Goal: Check status: Check status

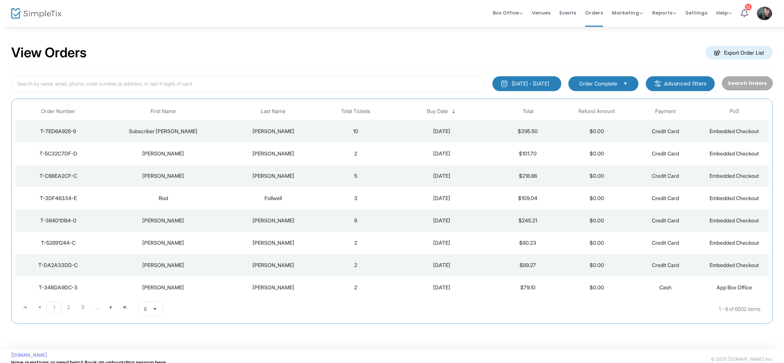
click at [284, 135] on div "[PERSON_NAME]" at bounding box center [273, 131] width 93 height 7
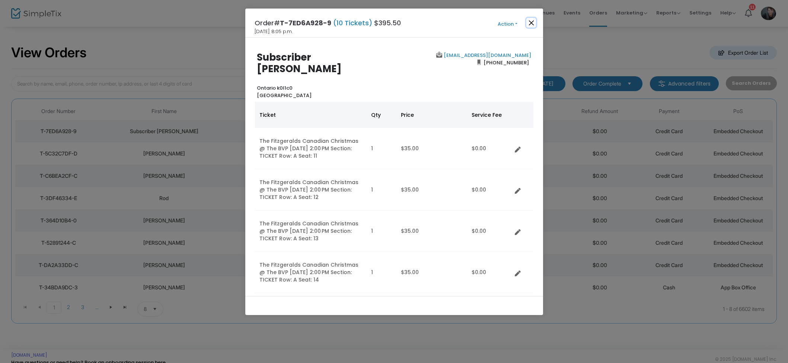
click at [532, 23] on button "Close" at bounding box center [531, 23] width 10 height 10
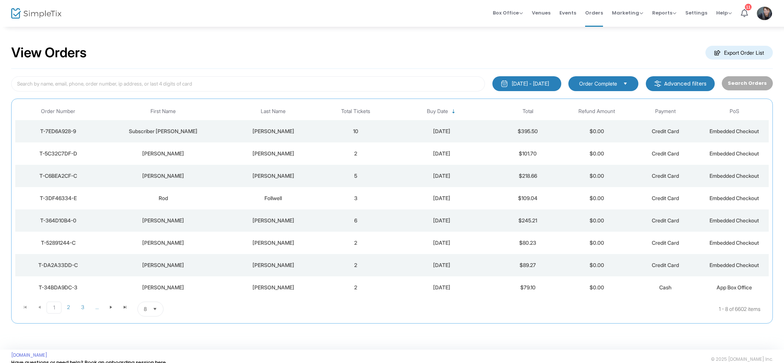
click at [309, 149] on td "[PERSON_NAME]" at bounding box center [273, 154] width 96 height 22
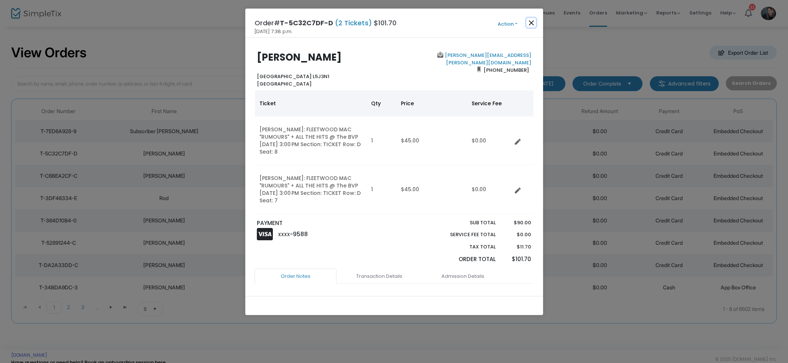
click at [533, 22] on button "Close" at bounding box center [531, 23] width 10 height 10
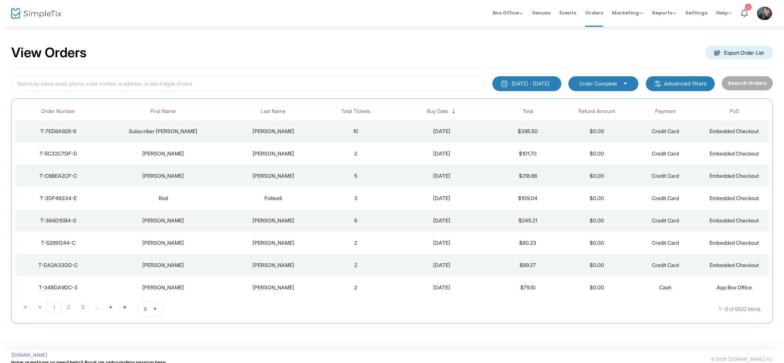
click at [310, 179] on div "[PERSON_NAME]" at bounding box center [273, 175] width 93 height 7
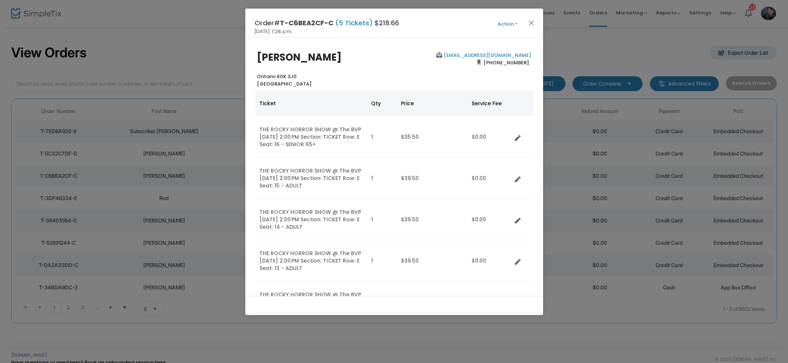
scroll to position [4, 0]
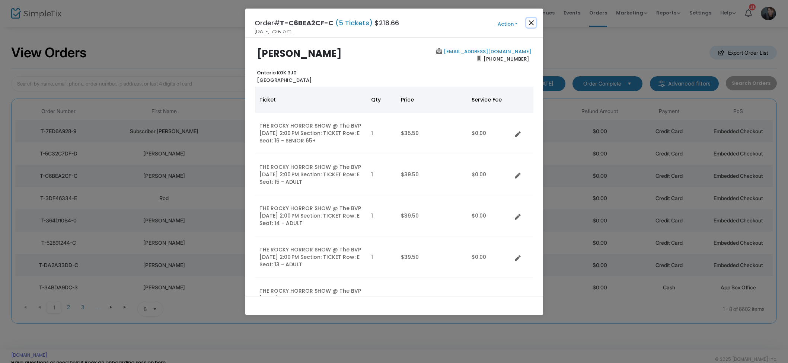
click at [531, 22] on button "Close" at bounding box center [531, 23] width 10 height 10
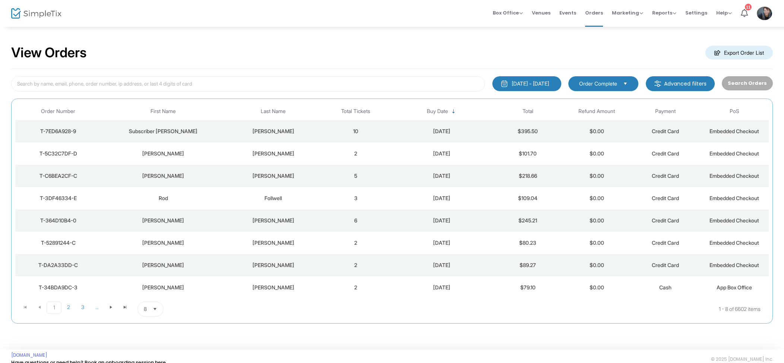
click at [315, 194] on td "Follwell" at bounding box center [273, 198] width 96 height 22
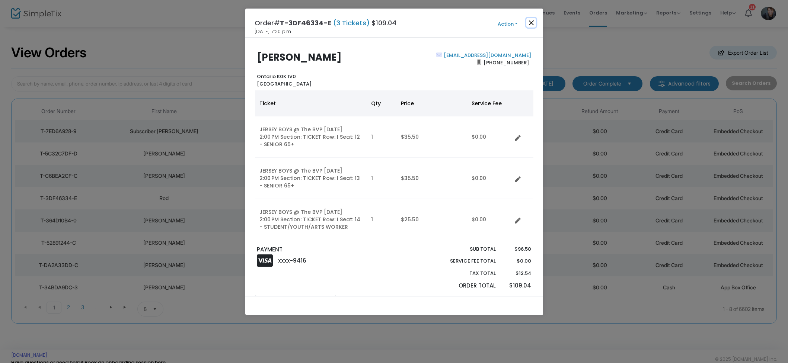
click at [533, 25] on button "Close" at bounding box center [531, 23] width 10 height 10
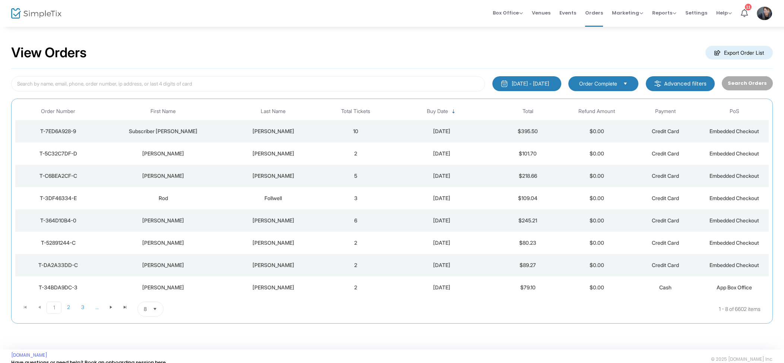
click at [312, 235] on td "[PERSON_NAME]" at bounding box center [273, 243] width 96 height 22
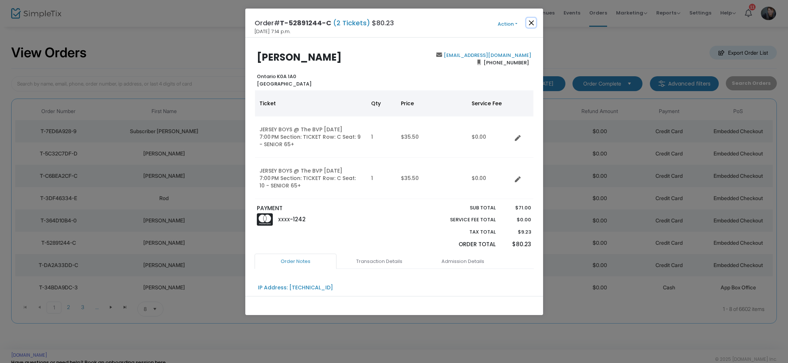
click at [530, 25] on button "Close" at bounding box center [531, 23] width 10 height 10
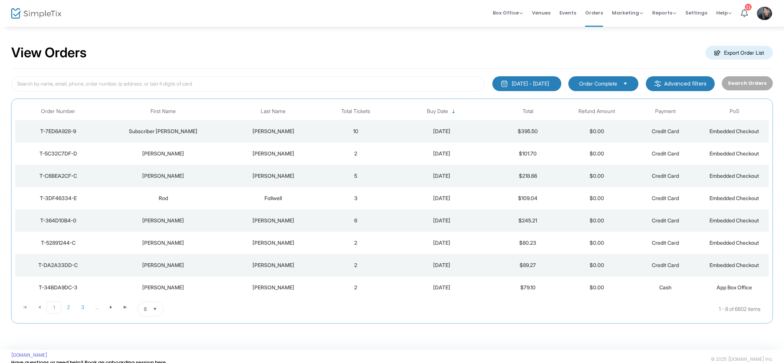
click at [279, 225] on td "[PERSON_NAME]" at bounding box center [273, 221] width 96 height 22
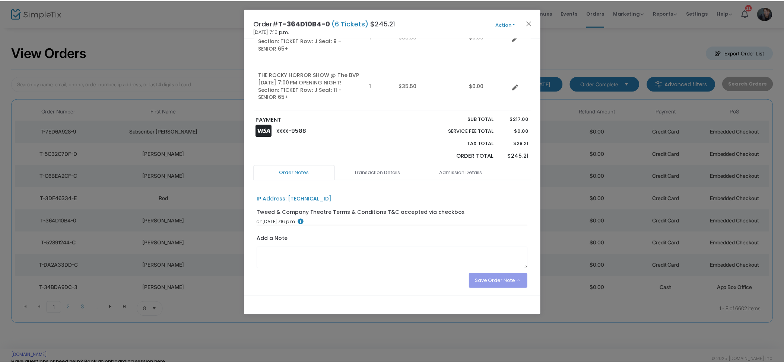
scroll to position [0, 0]
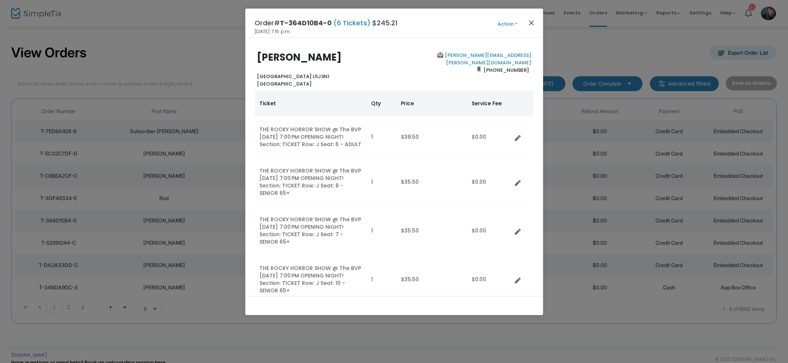
drag, startPoint x: 531, startPoint y: 29, endPoint x: 531, endPoint y: 24, distance: 5.6
click at [531, 29] on div "Order# T-364D10B4-0 (6 Tickets) $245.21 [DATE] 7:15 p.m. Action Mark Admitted E…" at bounding box center [394, 23] width 298 height 29
click at [531, 24] on button "Close" at bounding box center [531, 23] width 10 height 10
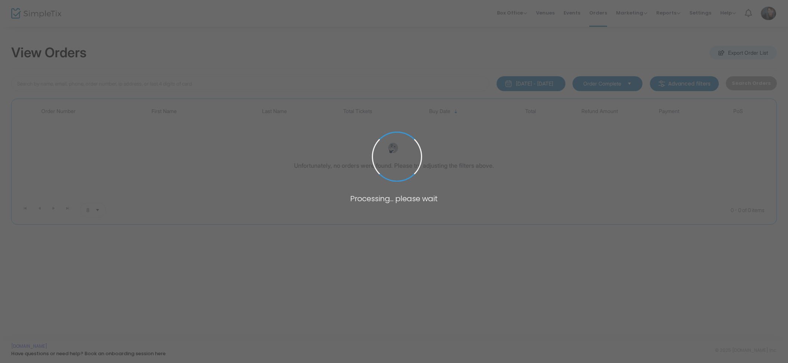
type input "Crober"
